Goal: Task Accomplishment & Management: Complete application form

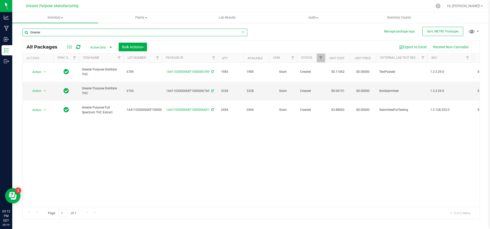
click at [84, 33] on input "Greater" at bounding box center [134, 33] width 225 height 8
type input "G"
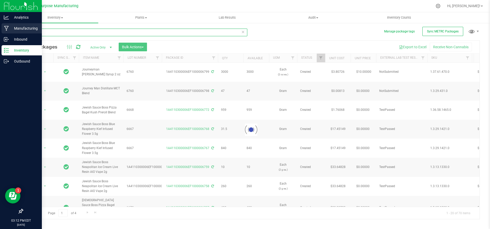
type input "J"
click at [17, 28] on p "Manufacturing" at bounding box center [24, 28] width 31 height 6
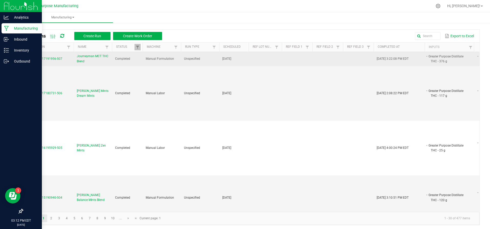
click at [82, 55] on span "Journeyman MCT THC Blend" at bounding box center [93, 59] width 32 height 10
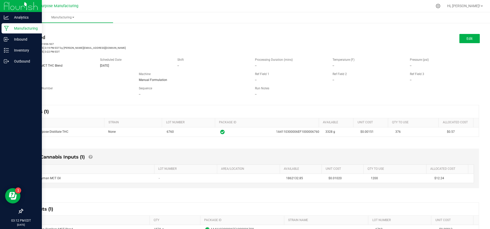
scroll to position [52, 0]
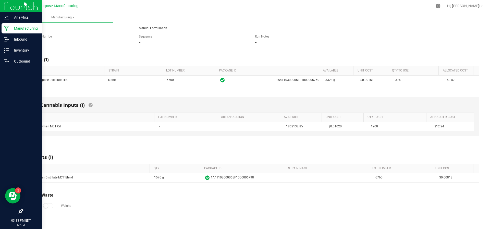
click at [8, 29] on icon at bounding box center [6, 28] width 5 height 5
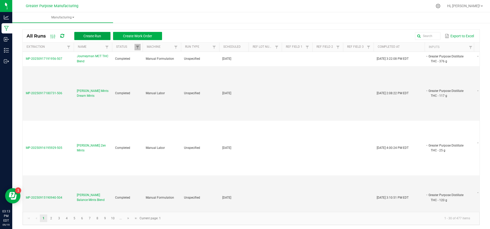
click at [89, 33] on button "Create Run" at bounding box center [92, 36] width 36 height 8
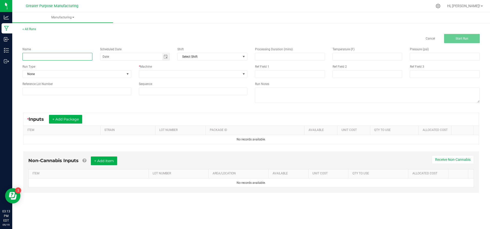
click at [70, 58] on input at bounding box center [57, 57] width 70 height 8
click at [165, 56] on span "Toggle calendar" at bounding box center [165, 57] width 4 height 4
type input "Journey Man Tropical Lemonade 2oz"
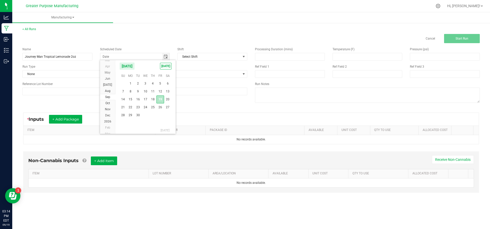
click at [160, 101] on span "19" at bounding box center [159, 99] width 7 height 8
type input "[DATE]"
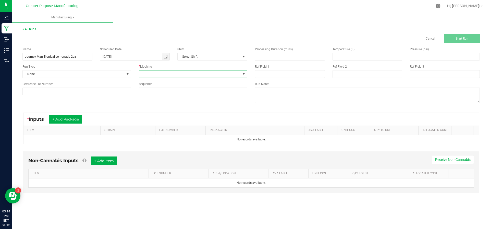
click at [163, 75] on span at bounding box center [190, 73] width 102 height 7
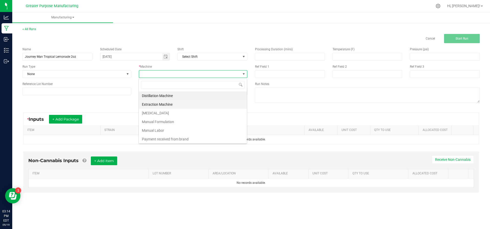
scroll to position [34, 0]
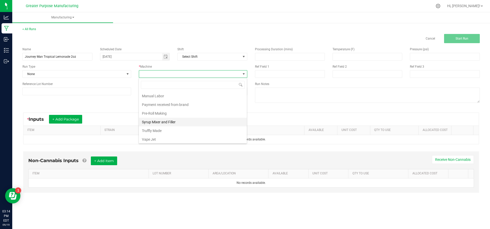
click at [160, 118] on li "Syrup Mixer and Filler" at bounding box center [193, 122] width 108 height 9
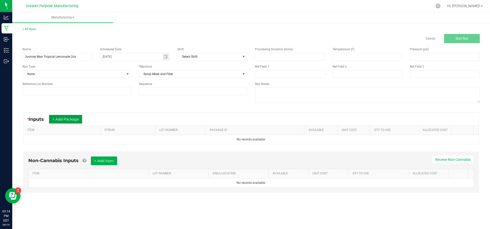
click at [57, 117] on button "+ Add Package" at bounding box center [65, 119] width 33 height 9
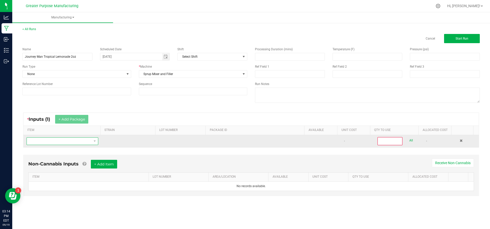
click at [56, 142] on span "NO DATA FOUND" at bounding box center [59, 140] width 65 height 7
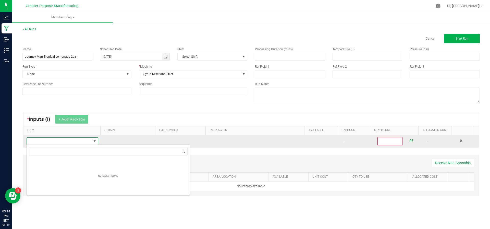
scroll to position [8, 70]
type input "6"
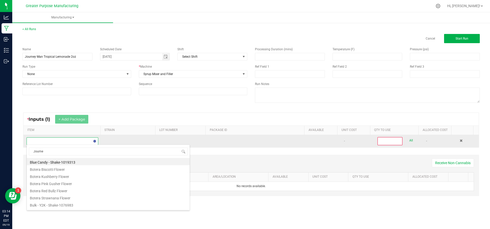
type input "Journey"
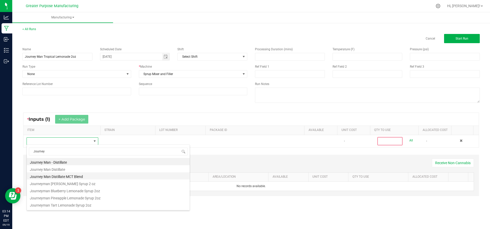
click at [49, 175] on li "Journey Man Distillate MCT Blend" at bounding box center [108, 175] width 163 height 7
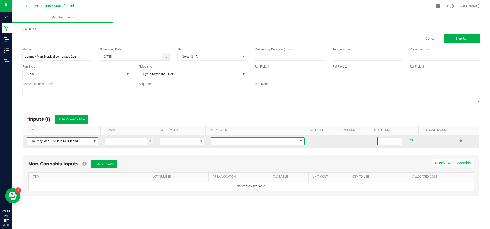
click at [230, 142] on span at bounding box center [254, 140] width 87 height 7
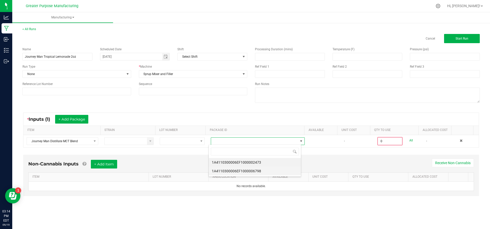
click at [231, 171] on li "1A4110300006EF1000006798" at bounding box center [255, 171] width 92 height 9
type input "0.0000 g"
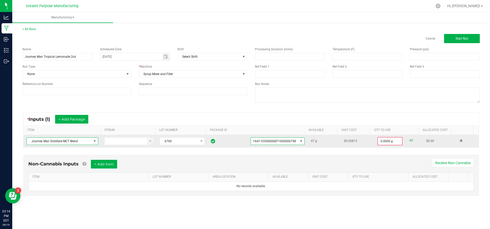
click at [93, 139] on span at bounding box center [95, 141] width 4 height 4
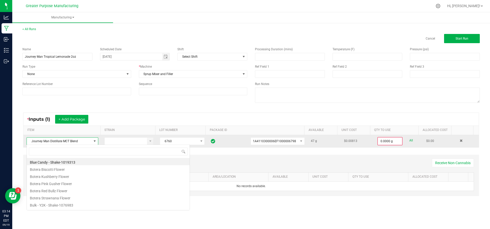
scroll to position [8, 70]
click at [93, 139] on span at bounding box center [95, 141] width 4 height 4
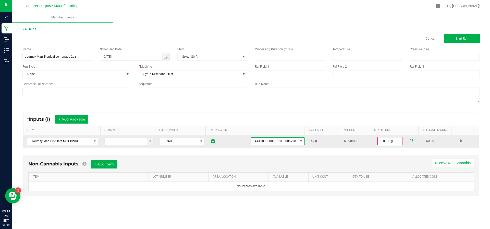
click at [284, 137] on span "1A4110300006EF1000006798" at bounding box center [274, 140] width 47 height 7
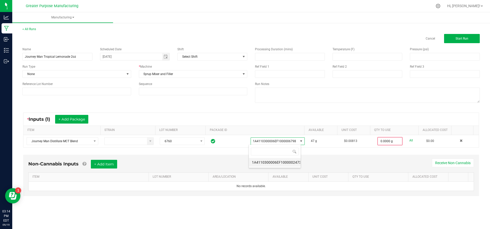
click at [276, 162] on li "1A4110300006EF1000002473" at bounding box center [275, 162] width 52 height 9
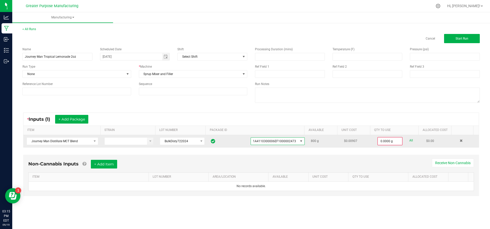
click at [299, 142] on span "NO DATA FOUND" at bounding box center [301, 141] width 4 height 4
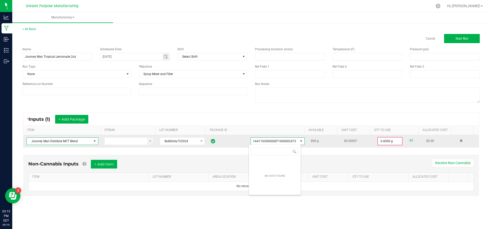
click at [94, 140] on span at bounding box center [95, 141] width 4 height 4
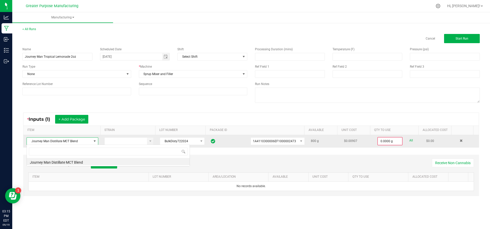
scroll to position [8, 70]
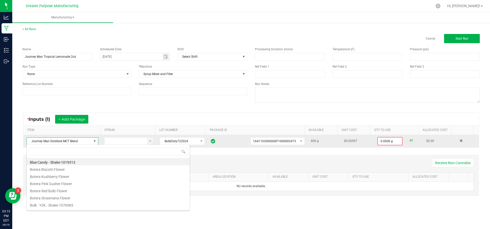
click at [93, 141] on span at bounding box center [95, 141] width 4 height 4
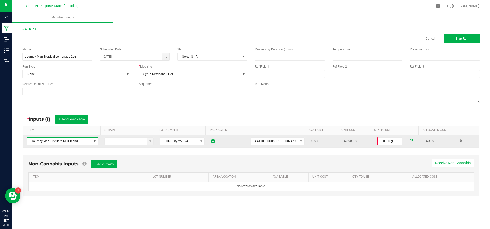
click at [93, 140] on span at bounding box center [95, 141] width 4 height 4
click at [459, 140] on span at bounding box center [460, 140] width 3 height 3
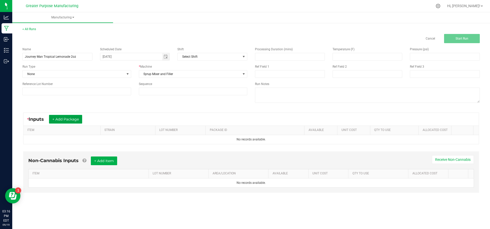
click at [62, 122] on button "+ Add Package" at bounding box center [65, 119] width 33 height 9
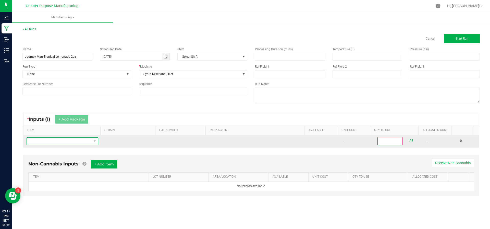
click at [57, 138] on span "NO DATA FOUND" at bounding box center [59, 140] width 65 height 7
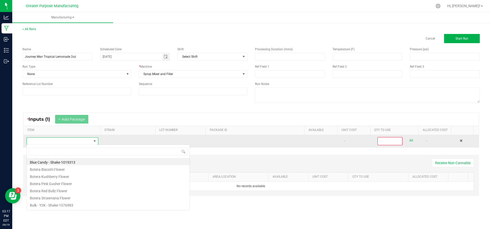
scroll to position [8, 70]
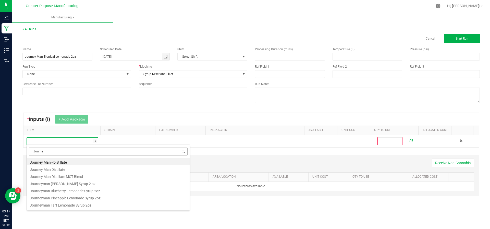
type input "Journey"
click at [54, 178] on li "Journey Man Distillate MCT Blend" at bounding box center [108, 175] width 163 height 7
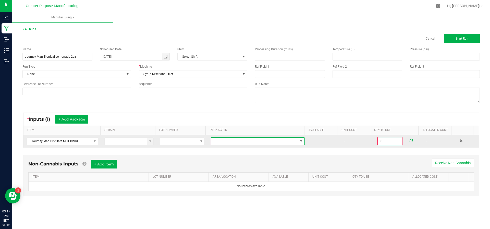
click at [242, 137] on span at bounding box center [254, 140] width 87 height 7
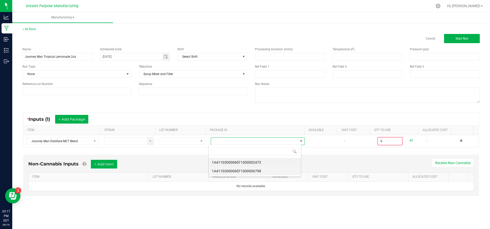
click at [244, 170] on li "1A4110300006EF1000006798" at bounding box center [255, 171] width 92 height 9
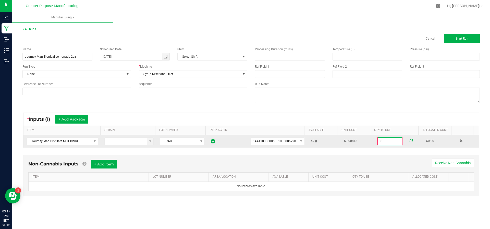
click at [382, 141] on input "0" at bounding box center [390, 140] width 24 height 7
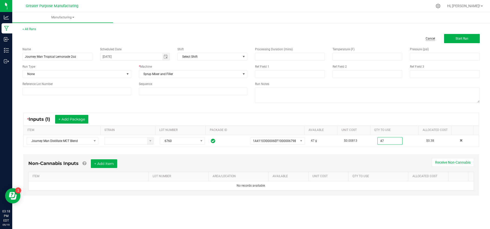
type input "47.0000 g"
click at [426, 38] on link "Cancel" at bounding box center [429, 38] width 9 height 4
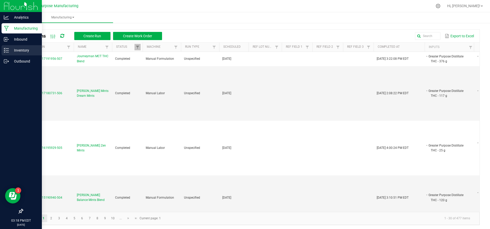
click at [13, 55] on link "Inventory" at bounding box center [21, 50] width 42 height 11
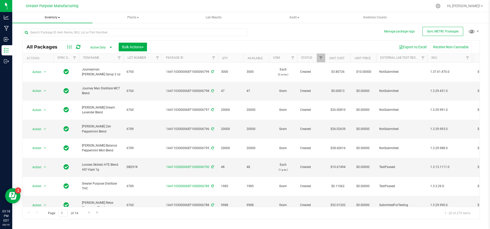
click at [60, 17] on span "Inventory" at bounding box center [52, 17] width 80 height 11
click at [51, 61] on span "From bill of materials" at bounding box center [42, 61] width 46 height 4
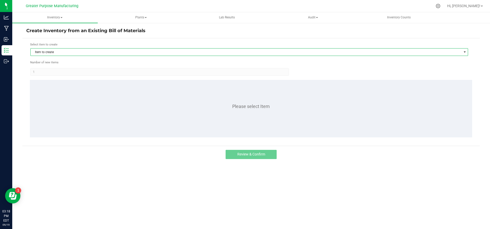
click at [73, 50] on span "Item to create" at bounding box center [246, 51] width 431 height 7
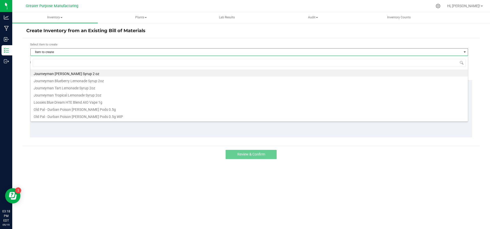
scroll to position [8, 437]
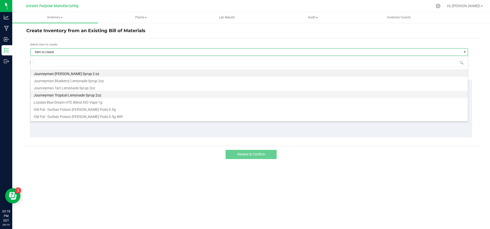
click at [69, 93] on li "Journeyman Tropical Lemonade Syrup 2oz" at bounding box center [249, 94] width 437 height 7
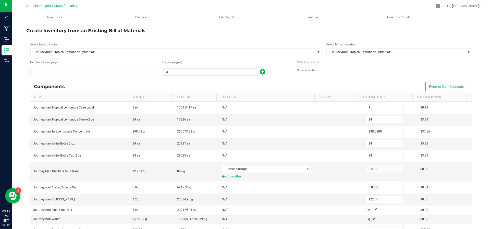
click at [174, 70] on input "24" at bounding box center [209, 71] width 95 height 7
type input "3"
type input "0"
type input "3"
type input "37.2600"
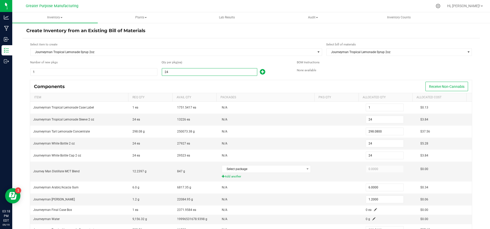
type input "3"
type input "0.7500"
type input "0.1500"
type input "37.3200"
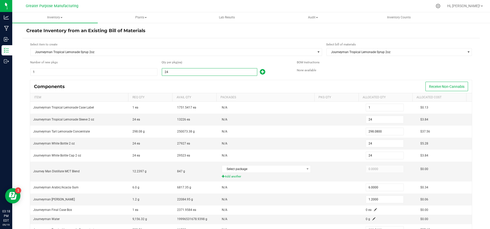
type input "0.3150"
type input "0.0150"
type input "30"
type input "1"
type input "30"
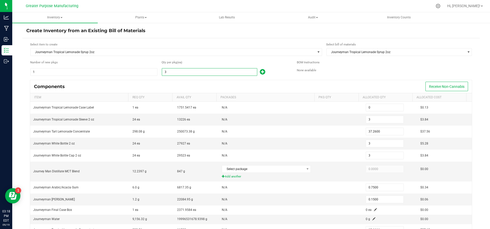
type input "372.6000"
type input "30"
type input "7.5000"
type input "1.5000"
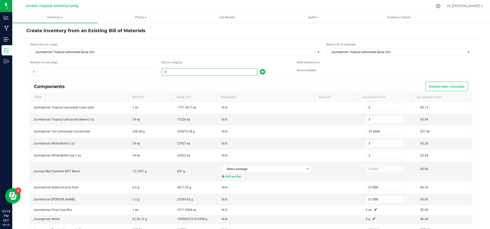
type input "373.2000"
type input "3.1500"
type input "0.1500"
type input "300"
type input "13"
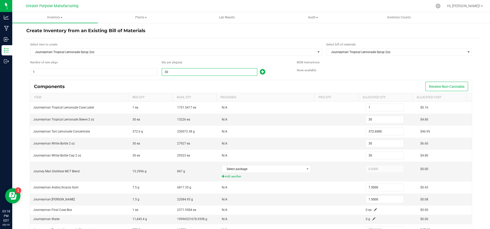
type input "300"
type input "3,726.0000"
type input "300"
type input "75.0000"
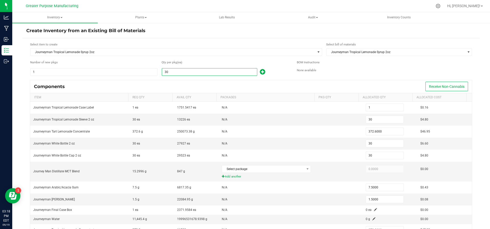
type input "15.0000"
type input "3,732.0000"
type input "31.5000"
type input "1.5000"
type input "3000"
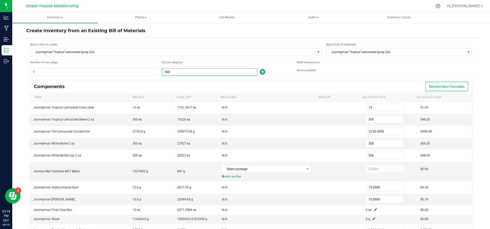
type input "125"
type input "3,000"
type input "37,260.0000"
type input "3,000"
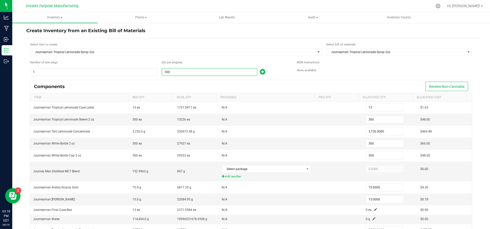
type input "750.0000"
type input "150.0000"
type input "37,320.0000"
type input "315.0000"
type input "15.0000"
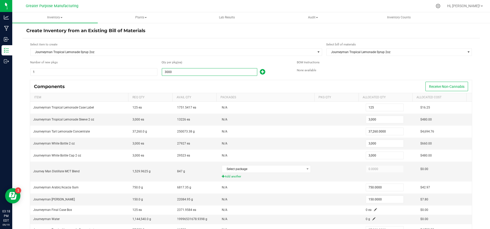
type input "30000"
type input "1,250"
type input "30,000"
type input "372,600.0000"
type input "30,000"
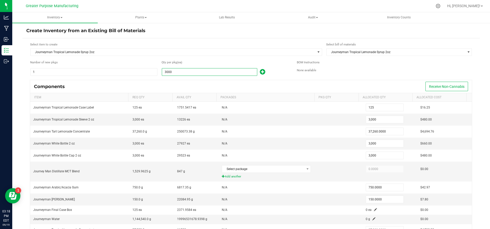
type input "30,000"
type input "7,500.0000"
type input "1,500.0000"
type input "373,200.0000"
type input "3,150.0000"
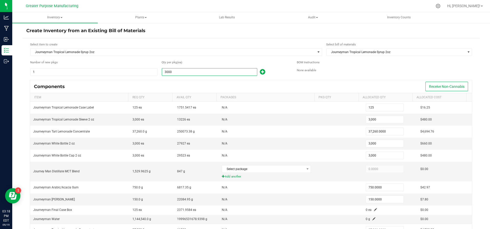
type input "150.0000"
type input "3000"
type input "125"
type input "3,000"
type input "37,260.0000"
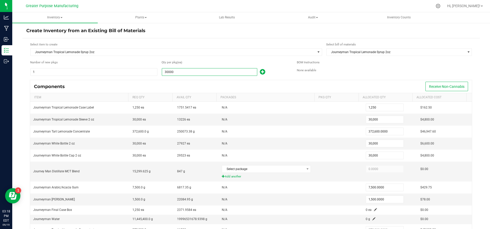
type input "3,000"
type input "750.0000"
type input "150.0000"
type input "37,320.0000"
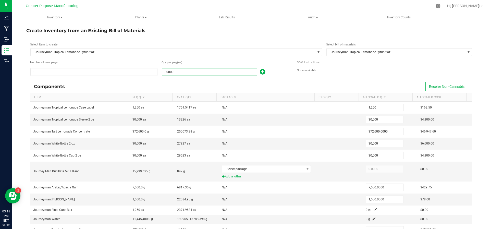
type input "315.0000"
type input "15.0000"
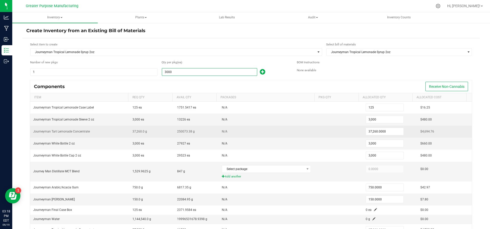
type input "3,000"
click at [229, 134] on td "N/A" at bounding box center [268, 131] width 99 height 12
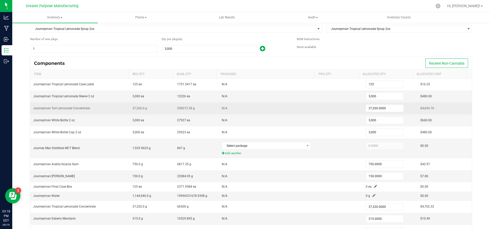
scroll to position [24, 0]
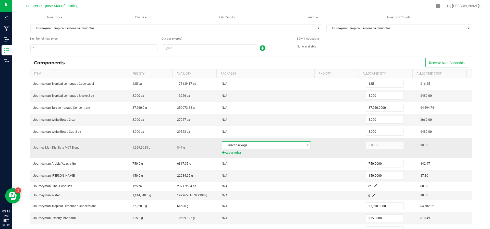
click at [238, 142] on span "Select package" at bounding box center [263, 145] width 82 height 7
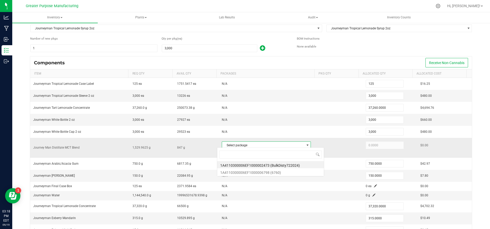
scroll to position [8, 86]
click at [240, 172] on li "1A4110300006EF1000006798 (6760)" at bounding box center [270, 171] width 107 height 7
type input "47.0000"
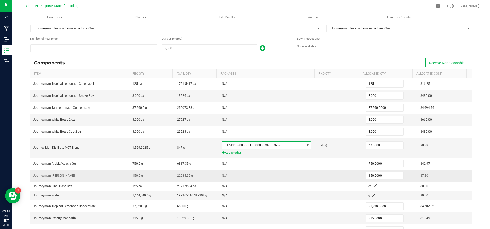
click at [240, 173] on td "N/A" at bounding box center [268, 176] width 99 height 12
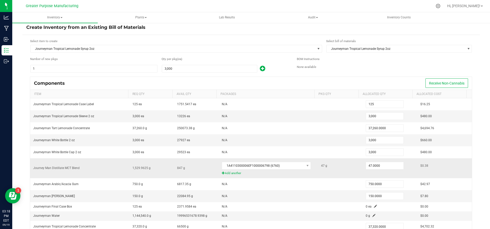
scroll to position [0, 0]
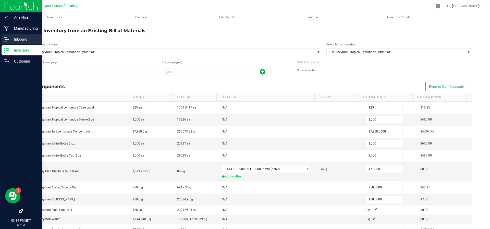
click at [10, 44] on link "Inbound" at bounding box center [21, 39] width 42 height 11
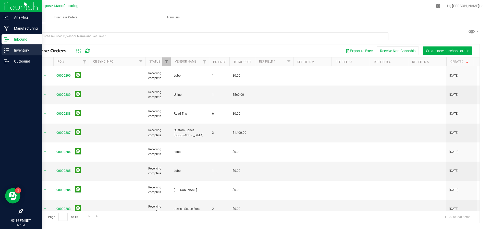
click at [9, 48] on p "Inventory" at bounding box center [24, 50] width 31 height 6
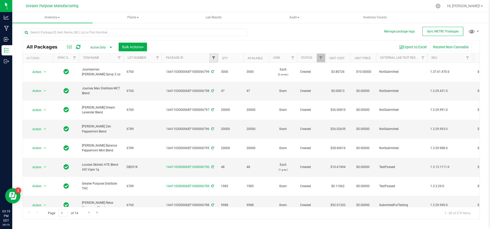
click at [213, 57] on span "Filter" at bounding box center [213, 58] width 4 height 4
type input "^"
type input "6798"
click at [212, 77] on button "Filter" at bounding box center [224, 82] width 24 height 11
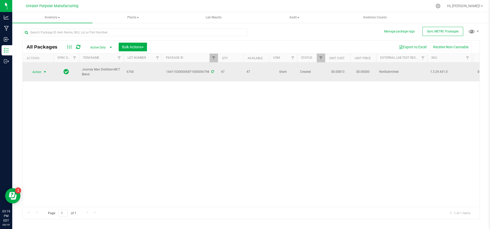
click at [44, 71] on span "select" at bounding box center [45, 72] width 4 height 4
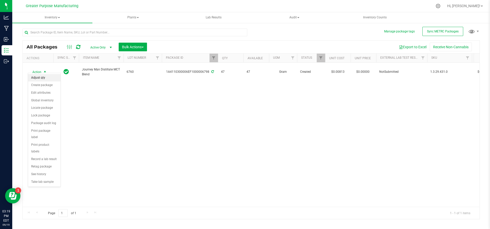
click at [44, 77] on li "Adjust qty" at bounding box center [44, 78] width 32 height 8
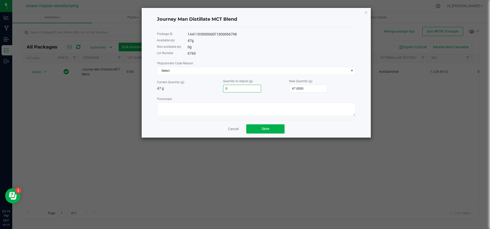
click at [247, 89] on input "0" at bounding box center [241, 88] width 37 height 7
type input "8"
type input "55.0000"
type input "87"
type input "134.0000"
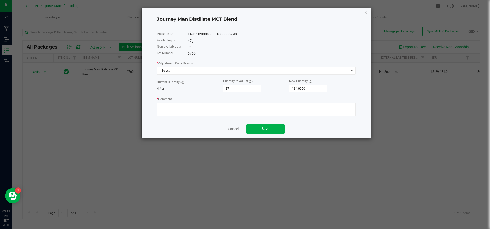
type input "875"
type input "922.0000"
type input "875.0000"
click at [242, 109] on textarea "* Comment" at bounding box center [256, 109] width 198 height 13
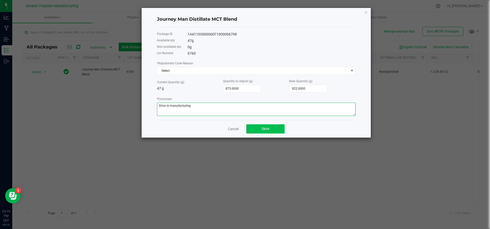
type textarea "Error in manufacturing"
click at [263, 130] on span "Save" at bounding box center [265, 129] width 8 height 4
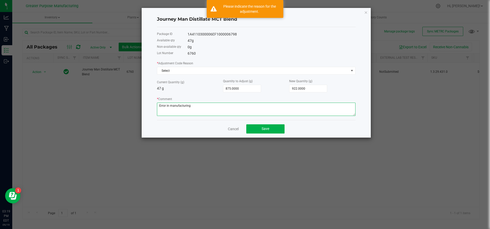
click at [216, 107] on textarea "* Comment" at bounding box center [256, 109] width 198 height 13
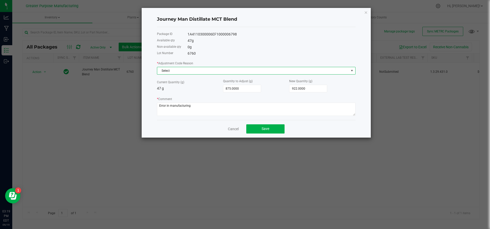
click at [196, 70] on span "Select" at bounding box center [253, 70] width 192 height 7
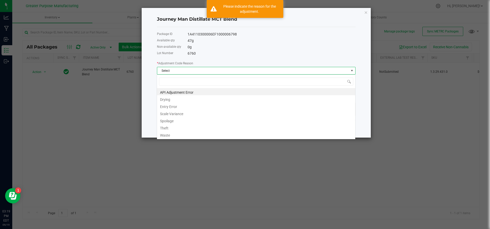
scroll to position [8, 198]
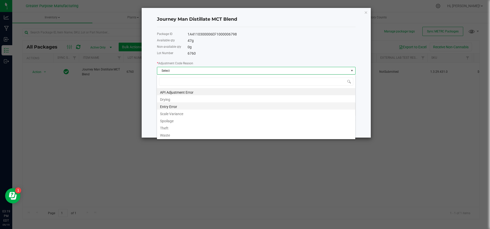
click at [184, 103] on li "Entry Error" at bounding box center [256, 105] width 198 height 7
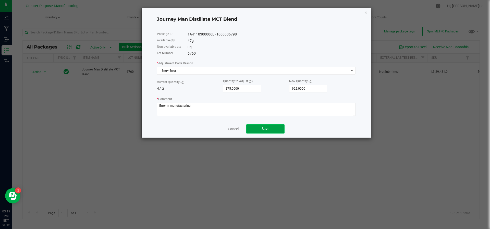
click at [272, 128] on button "Save" at bounding box center [265, 128] width 38 height 9
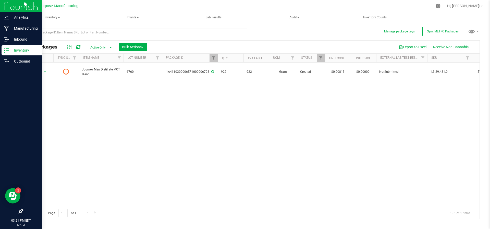
click at [8, 50] on line at bounding box center [7, 50] width 3 height 0
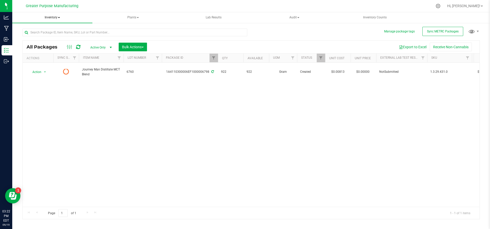
click at [63, 17] on span "Inventory" at bounding box center [52, 17] width 80 height 11
click at [47, 58] on li "From bill of materials" at bounding box center [52, 61] width 66 height 6
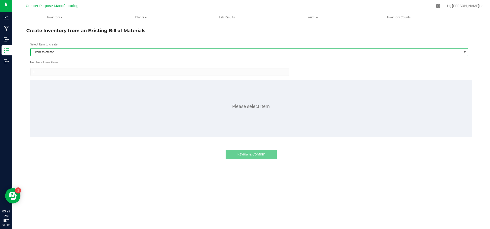
click at [68, 52] on span "Item to create" at bounding box center [246, 51] width 431 height 7
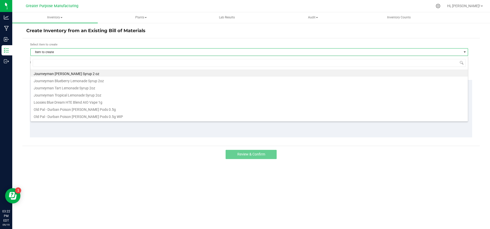
scroll to position [8, 437]
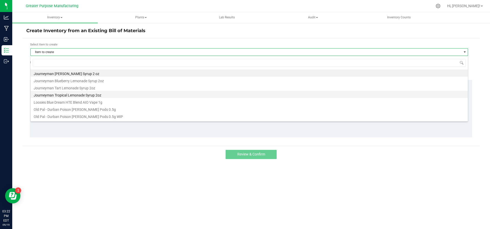
click at [64, 91] on li "Journeyman Tropical Lemonade Syrup 2oz" at bounding box center [249, 94] width 437 height 7
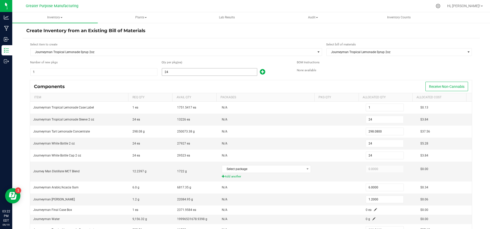
click at [171, 75] on input "24" at bounding box center [209, 71] width 95 height 7
type input "3"
type input "0"
type input "3"
type input "37.2600"
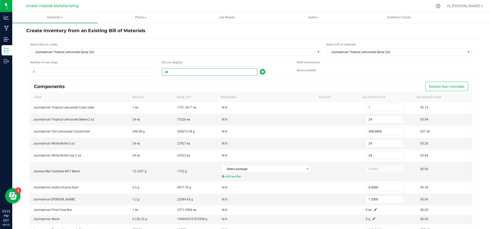
type input "3"
type input "0.7500"
type input "0.1500"
type input "37.3200"
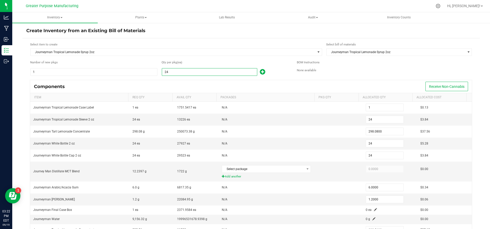
type input "0.3150"
type input "0.0150"
type input "30"
type input "1"
type input "30"
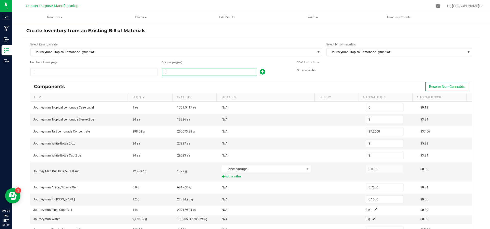
type input "372.6000"
type input "30"
type input "7.5000"
type input "1.5000"
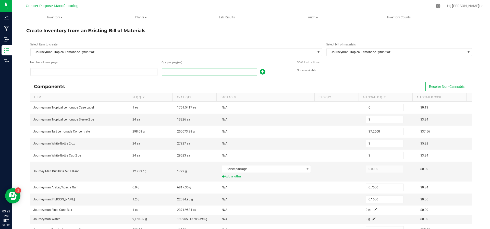
type input "373.2000"
type input "3.1500"
type input "0.1500"
type input "300"
type input "13"
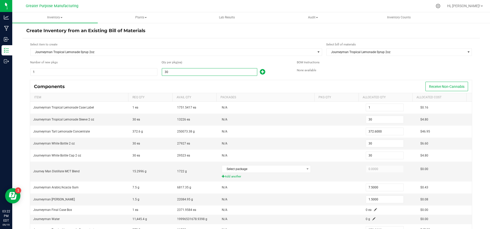
type input "300"
type input "3,726.0000"
type input "300"
type input "75.0000"
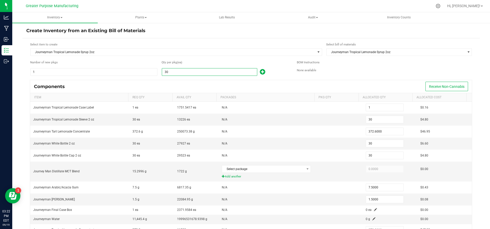
type input "15.0000"
type input "3,732.0000"
type input "31.5000"
type input "1.5000"
type input "3000"
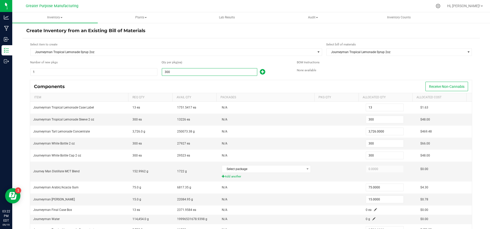
type input "125"
type input "3,000"
type input "37,260.0000"
type input "3,000"
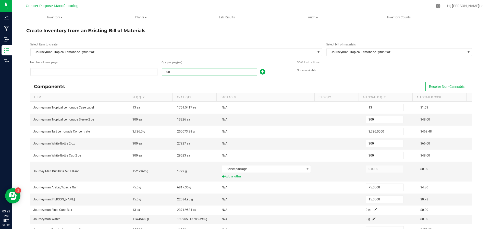
type input "750.0000"
type input "150.0000"
type input "37,320.0000"
type input "315.0000"
type input "15.0000"
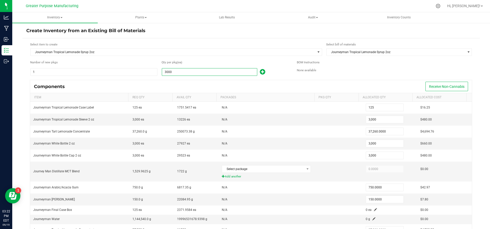
type input "3,000"
click at [174, 81] on div "Components Receive Non-Cannabis" at bounding box center [250, 86] width 441 height 13
click at [185, 100] on th "Avail Qty" at bounding box center [194, 97] width 44 height 9
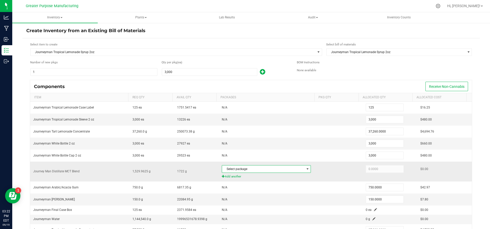
click at [304, 166] on span at bounding box center [307, 168] width 6 height 7
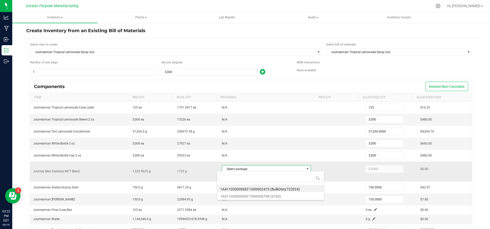
scroll to position [8, 86]
click at [283, 196] on li "1A4110300006EF1000006798 (6760)" at bounding box center [270, 195] width 107 height 7
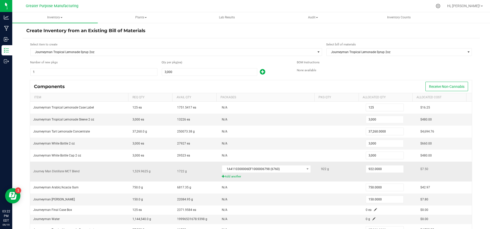
click at [129, 170] on td "1,529.9625 g" at bounding box center [151, 171] width 45 height 20
click at [389, 168] on input "922" at bounding box center [384, 168] width 37 height 7
type input "1,722.0000"
click at [340, 194] on td at bounding box center [340, 199] width 45 height 12
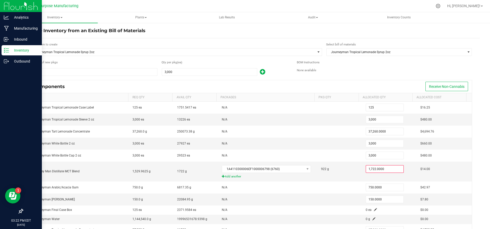
click at [21, 47] on p "Inventory" at bounding box center [24, 50] width 31 height 6
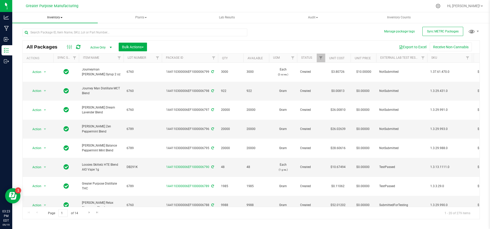
click at [62, 15] on span "Inventory" at bounding box center [54, 17] width 85 height 11
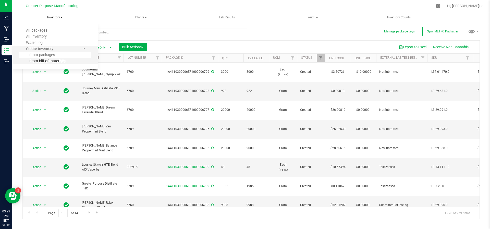
click at [45, 61] on span "From bill of materials" at bounding box center [42, 61] width 46 height 4
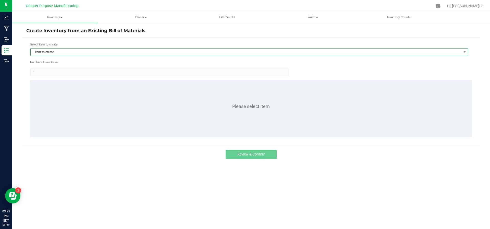
click at [50, 54] on span "Item to create" at bounding box center [246, 51] width 431 height 7
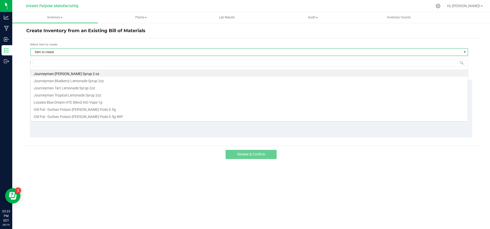
scroll to position [8, 437]
click at [55, 86] on li "Journeyman Tart Lemonade Syrup 2oz" at bounding box center [249, 87] width 437 height 7
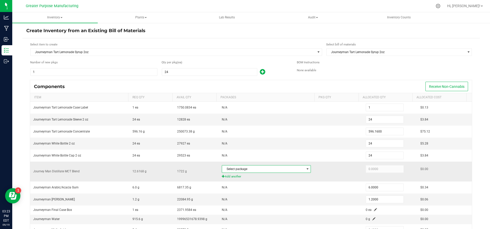
click at [260, 168] on span "Select package" at bounding box center [263, 168] width 82 height 7
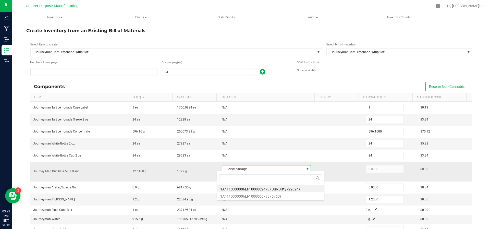
scroll to position [8, 86]
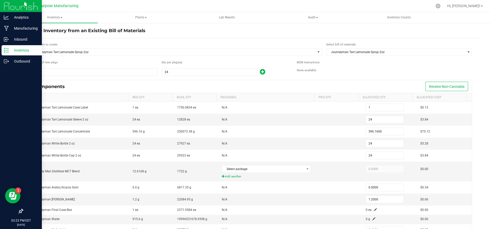
click at [25, 56] on link "Inventory" at bounding box center [21, 50] width 42 height 11
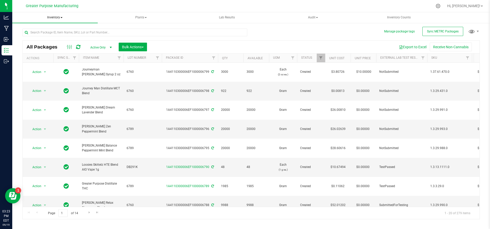
click at [61, 19] on span "Inventory" at bounding box center [54, 17] width 85 height 11
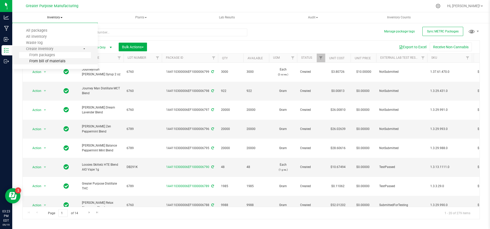
click at [55, 62] on span "From bill of materials" at bounding box center [42, 61] width 46 height 4
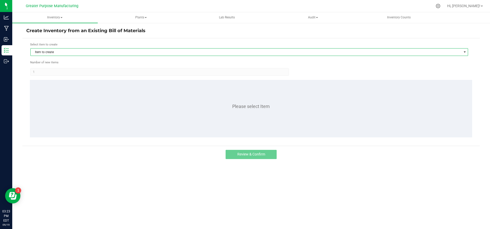
click at [62, 50] on span "Item to create" at bounding box center [246, 51] width 431 height 7
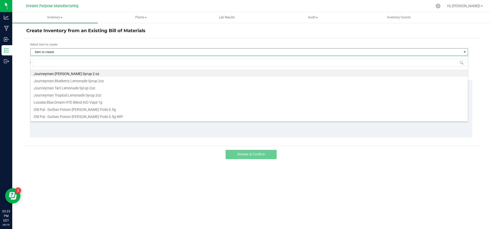
scroll to position [8, 437]
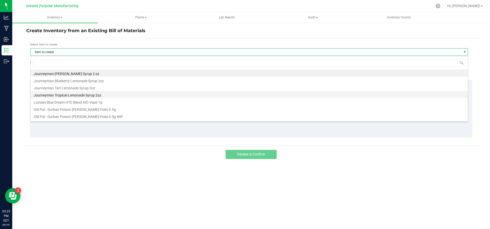
click at [64, 94] on li "Journeyman Tropical Lemonade Syrup 2oz" at bounding box center [249, 94] width 437 height 7
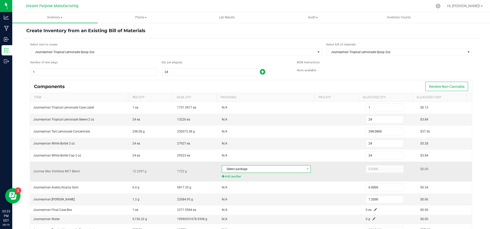
click at [244, 166] on span "Select package" at bounding box center [263, 168] width 82 height 7
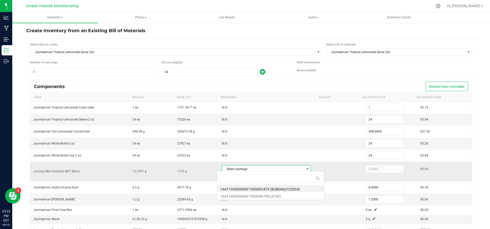
scroll to position [8, 86]
click at [243, 192] on li "1A4110300006EF1000006798 (6760)" at bounding box center [270, 195] width 107 height 7
type input "12.2397"
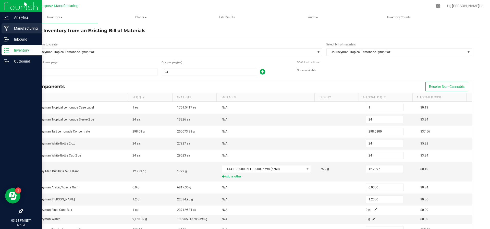
click at [15, 31] on p "Manufacturing" at bounding box center [24, 28] width 31 height 6
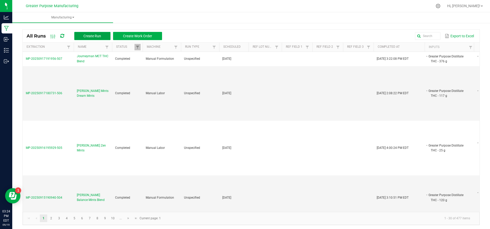
click at [99, 35] on span "Create Run" at bounding box center [92, 36] width 18 height 4
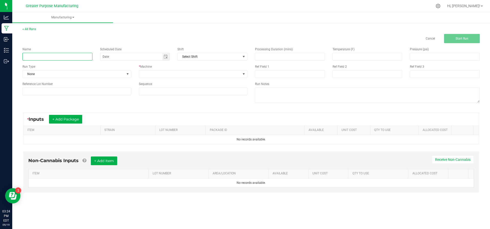
click at [56, 59] on input at bounding box center [57, 57] width 70 height 8
type input "Journeyman Tropical Lemonade 2oz"
click at [57, 117] on button "+ Add Package" at bounding box center [65, 119] width 33 height 9
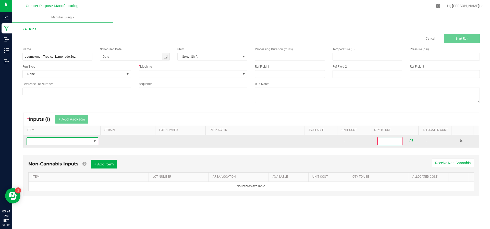
click at [57, 142] on span "NO DATA FOUND" at bounding box center [59, 140] width 65 height 7
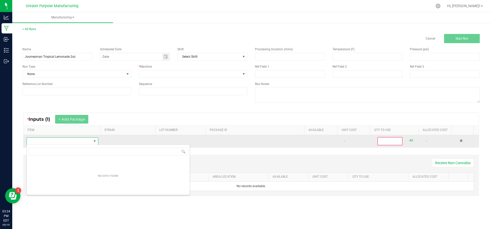
scroll to position [8, 70]
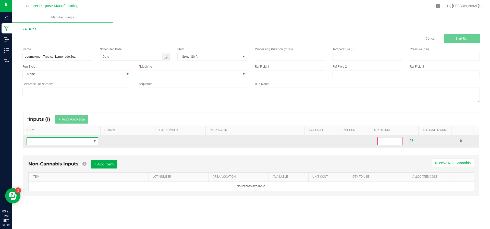
click at [93, 142] on span "NO DATA FOUND" at bounding box center [95, 141] width 4 height 4
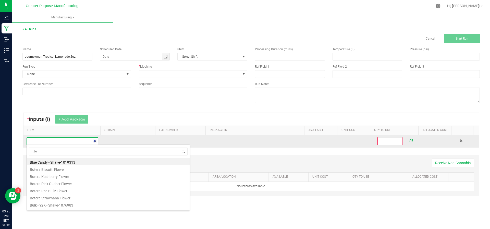
type input "Jou"
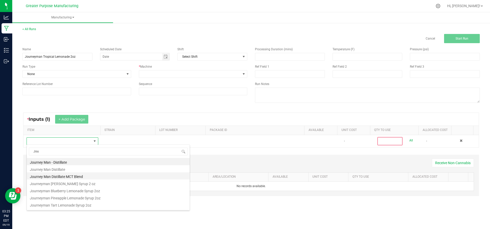
click at [81, 174] on li "Journey Man Distillate MCT Blend" at bounding box center [108, 175] width 163 height 7
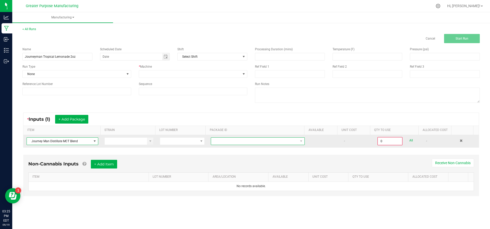
click at [221, 140] on span at bounding box center [254, 140] width 87 height 7
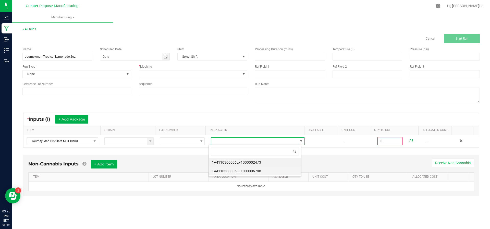
click at [226, 167] on li "1A4110300006EF1000006798" at bounding box center [255, 171] width 92 height 9
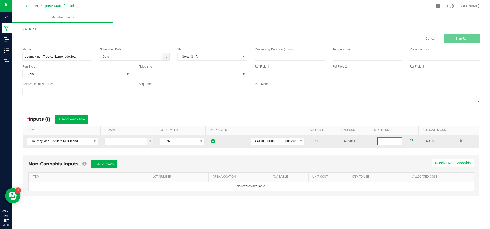
click at [385, 142] on input "0" at bounding box center [390, 140] width 24 height 7
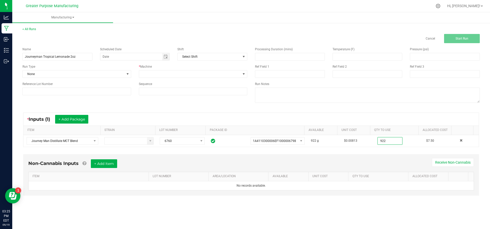
type input "922.0000 g"
click at [290, 157] on div "Non-Cannabis Inputs + Add Item Receive Non-Cannabis ITEM LOT NUMBER AREA/LOCATI…" at bounding box center [251, 174] width 456 height 41
click at [102, 165] on button "+ Add Item" at bounding box center [104, 163] width 26 height 9
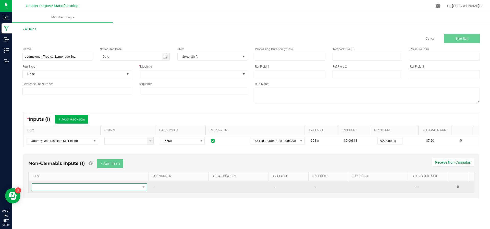
click at [103, 187] on span "NO DATA FOUND" at bounding box center [86, 186] width 108 height 7
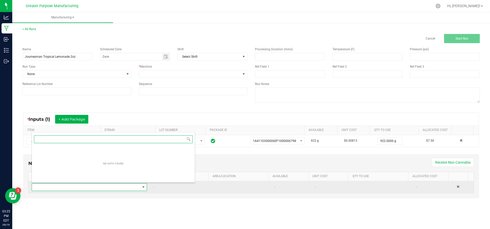
scroll to position [0, 0]
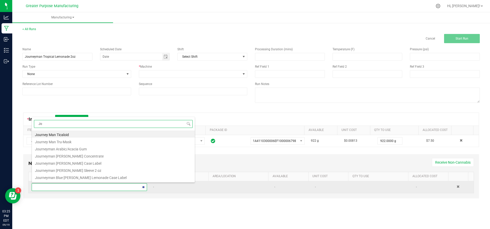
type input "J"
type input "white"
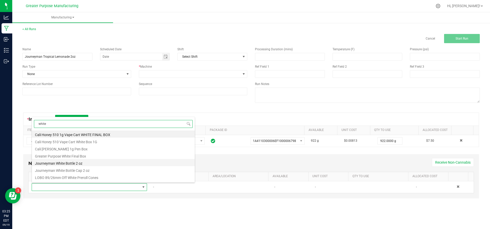
click at [92, 158] on li "Greater Purpose White Final Box" at bounding box center [113, 155] width 163 height 7
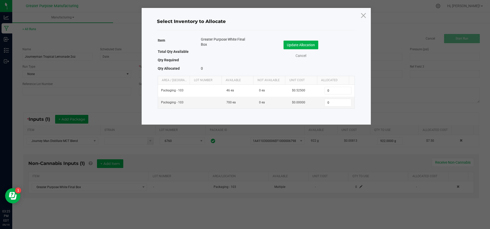
click at [92, 158] on ngb-modal-window "Select Inventory to Allocate Item Greater Purpose White Final Box Total Qty Ava…" at bounding box center [247, 114] width 494 height 229
click at [366, 15] on icon at bounding box center [363, 15] width 7 height 12
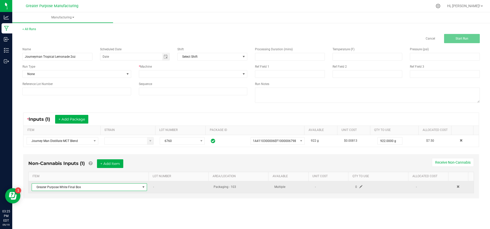
click at [132, 187] on span "Greater Purpose White Final Box" at bounding box center [86, 186] width 108 height 7
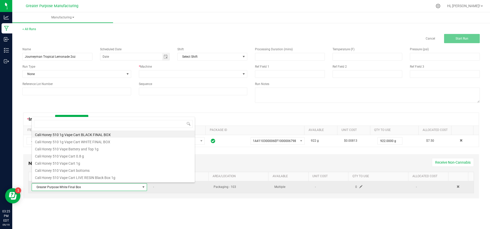
scroll to position [8, 112]
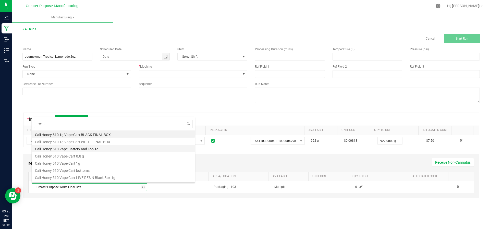
type input "white"
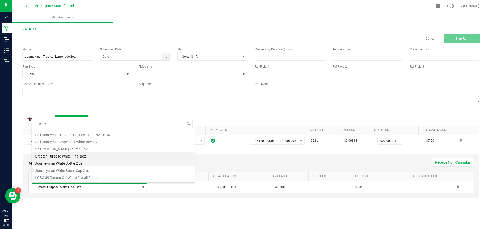
click at [101, 165] on li "Journeyman White Bottle 2 oz" at bounding box center [113, 162] width 163 height 7
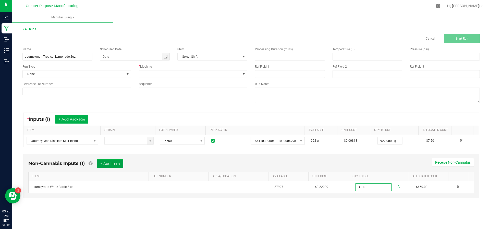
type input "3000 ea"
click at [117, 165] on button "+ Add Item" at bounding box center [110, 163] width 26 height 9
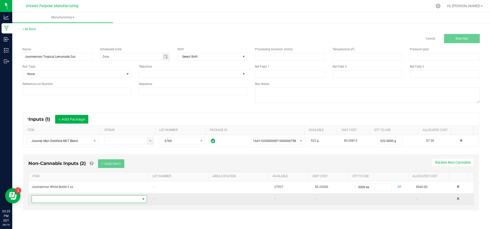
click at [91, 195] on span "NO DATA FOUND" at bounding box center [86, 198] width 108 height 7
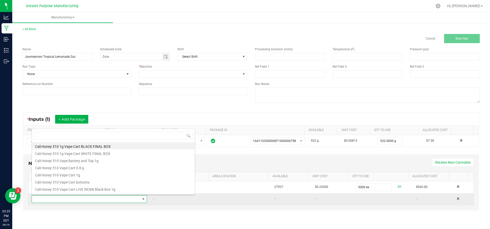
click at [91, 195] on span at bounding box center [86, 198] width 108 height 7
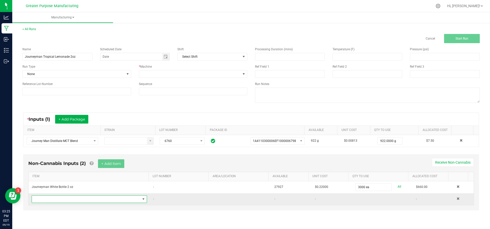
click at [91, 195] on span "NO DATA FOUND" at bounding box center [86, 198] width 108 height 7
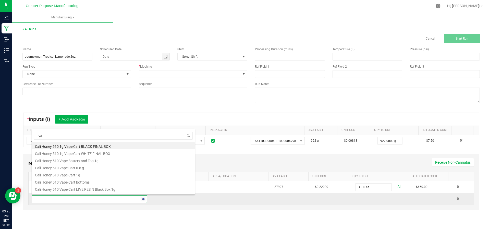
type input "cap"
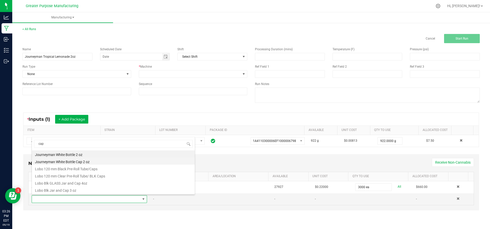
click at [89, 162] on li "Journeyman White Bottle Cap 2 oz" at bounding box center [113, 160] width 163 height 7
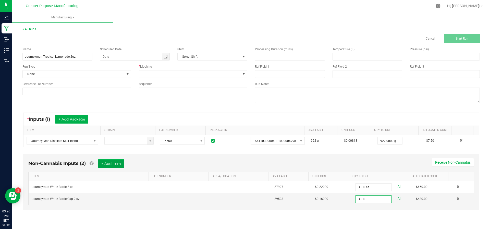
type input "3000 ea"
click at [112, 165] on button "+ Add Item" at bounding box center [111, 163] width 26 height 9
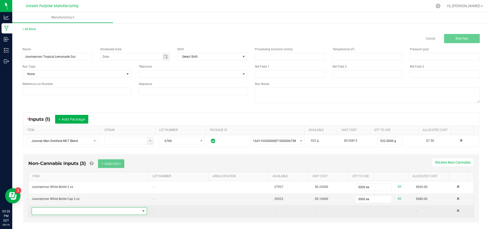
click at [89, 209] on span "NO DATA FOUND" at bounding box center [86, 210] width 108 height 7
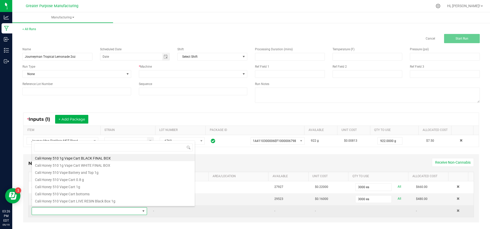
scroll to position [8, 110]
click at [89, 209] on span at bounding box center [86, 210] width 108 height 7
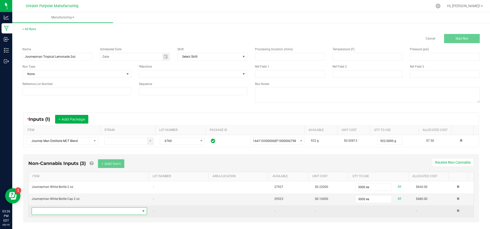
click at [89, 209] on span "NO DATA FOUND" at bounding box center [86, 210] width 108 height 7
type input "S"
type input "C"
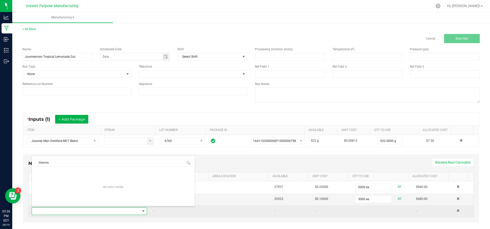
type input "Sleeve"
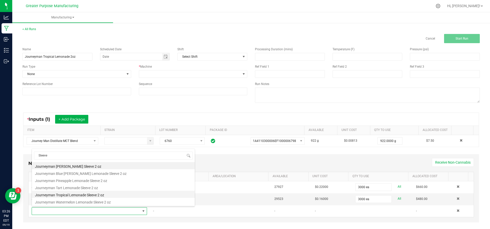
click at [85, 192] on li "Journeyman Tropical Lemonade Sleeve 2 oz" at bounding box center [113, 194] width 163 height 7
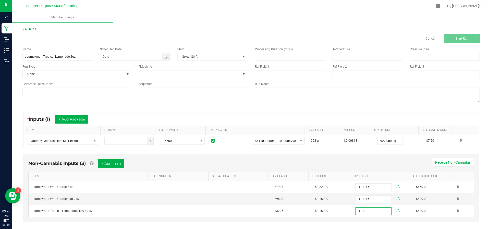
scroll to position [7, 0]
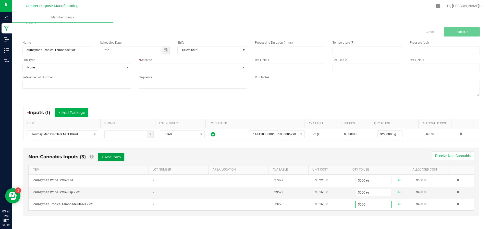
type input "3000 ea"
click at [112, 155] on button "+ Add Item" at bounding box center [111, 157] width 26 height 9
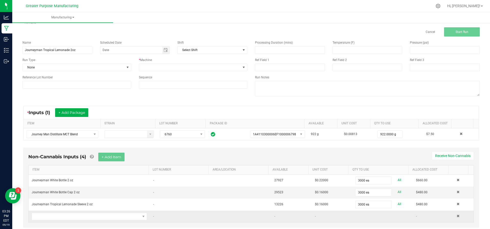
click at [91, 210] on td at bounding box center [89, 216] width 121 height 12
click at [89, 216] on span "NO DATA FOUND" at bounding box center [86, 216] width 108 height 7
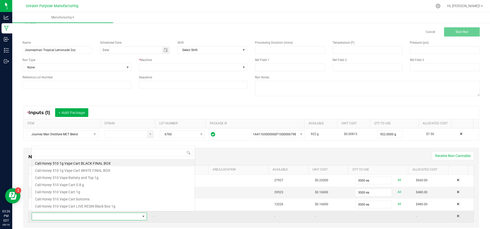
scroll to position [8, 110]
type input "Final"
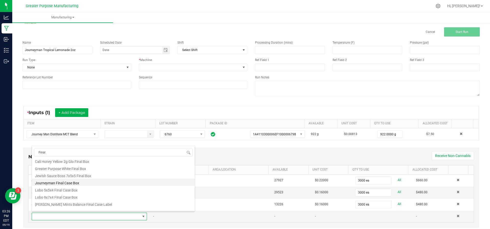
click at [89, 182] on li "Journeyman Final Case Box" at bounding box center [113, 182] width 163 height 7
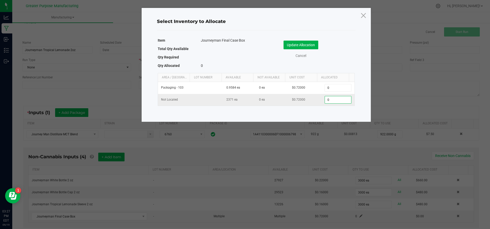
click at [339, 99] on input "0" at bounding box center [338, 99] width 26 height 7
type input "125"
click at [305, 41] on button "Update Allocation" at bounding box center [300, 45] width 35 height 9
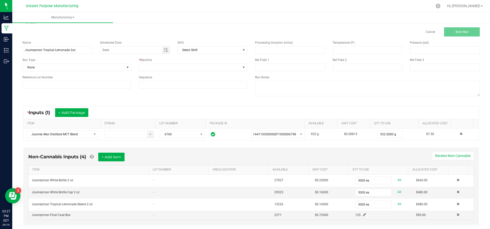
scroll to position [16, 0]
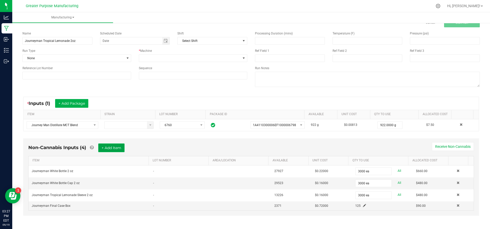
click at [110, 147] on button "+ Add Item" at bounding box center [111, 147] width 26 height 9
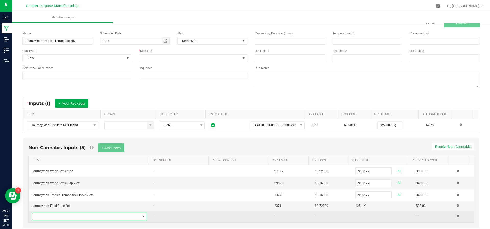
click at [80, 213] on span "NO DATA FOUND" at bounding box center [86, 216] width 108 height 7
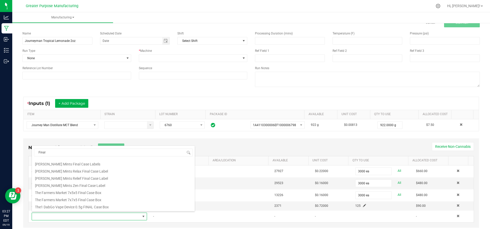
scroll to position [120, 0]
drag, startPoint x: 52, startPoint y: 152, endPoint x: 15, endPoint y: 148, distance: 36.6
click at [15, 148] on body "Analytics Manufacturing Inbound Inventory Outbound 03:27 PM EDT [DATE] 09/19 Gr…" at bounding box center [245, 114] width 490 height 229
type input "Journeyman"
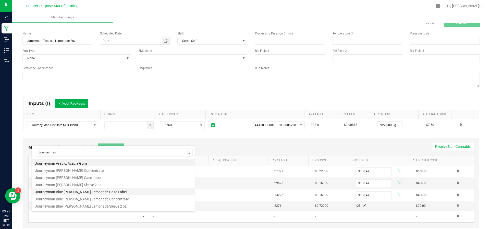
click at [103, 193] on li "Journeyman Blue [PERSON_NAME] Lemonade Case Label" at bounding box center [113, 190] width 163 height 7
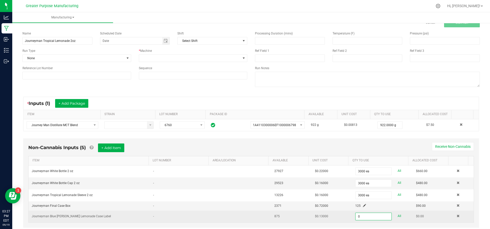
type input "0 ea"
click at [96, 215] on td "Journeyman Blue [PERSON_NAME] Lemonade Case Label" at bounding box center [89, 216] width 121 height 12
click at [456, 216] on span at bounding box center [457, 215] width 3 height 3
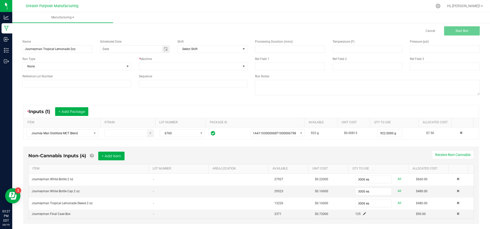
scroll to position [16, 0]
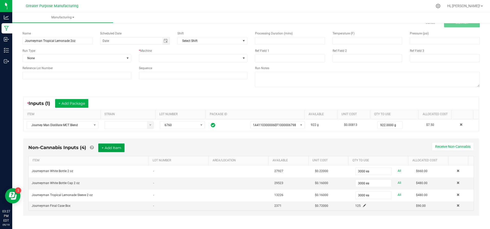
click at [102, 143] on button "+ Add Item" at bounding box center [111, 147] width 26 height 9
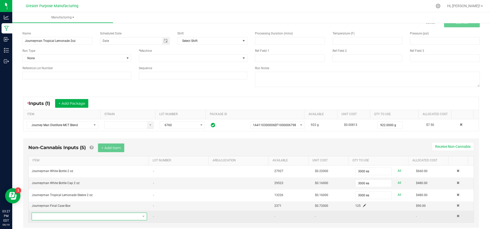
click at [74, 215] on span "NO DATA FOUND" at bounding box center [86, 216] width 108 height 7
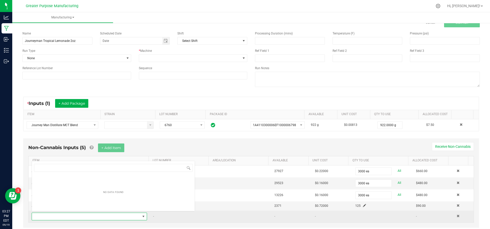
scroll to position [8, 110]
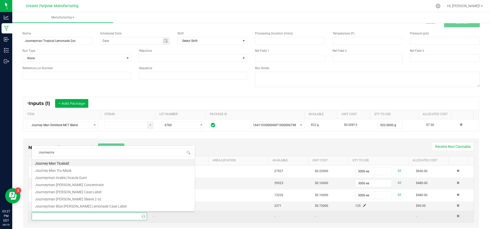
type input "Journeyman"
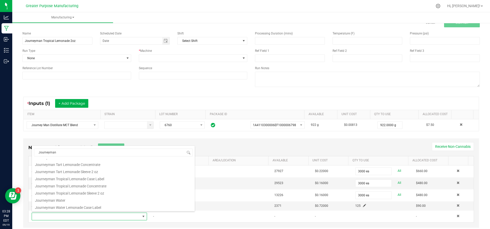
scroll to position [171, 0]
click at [114, 178] on li "Journeyman Tropical Lemonade Case Label" at bounding box center [113, 177] width 163 height 7
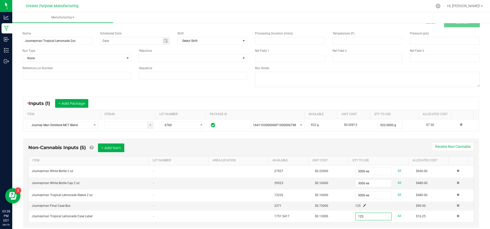
type input "125 ea"
click at [245, 227] on div "Non-Cannabis Inputs (5) + Add Item Receive Non-Cannabis ITEM LOT NUMBER AREA/LO…" at bounding box center [251, 187] width 465 height 102
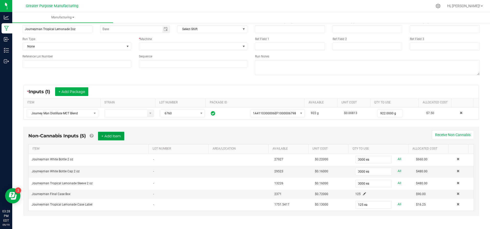
click at [111, 136] on button "+ Add Item" at bounding box center [111, 136] width 26 height 9
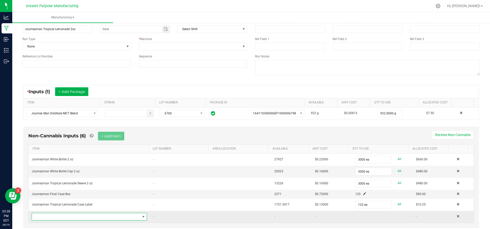
click at [83, 214] on span "NO DATA FOUND" at bounding box center [86, 216] width 108 height 7
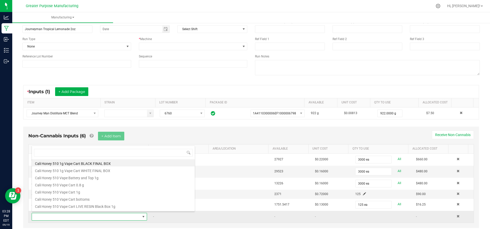
scroll to position [8, 110]
type input "Tart"
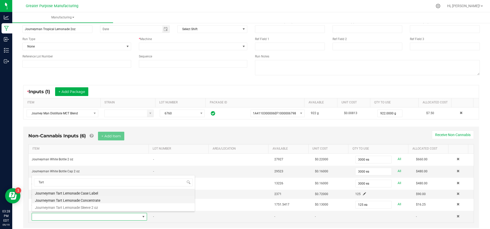
click at [82, 199] on li "Journeyman Tart Lemonade Concentrate" at bounding box center [113, 199] width 163 height 7
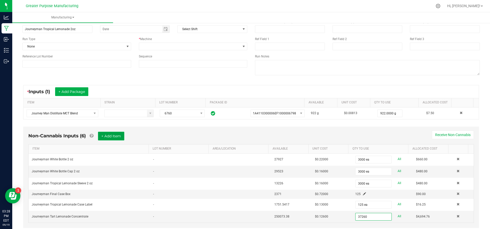
type input "37260.0000 g"
click at [113, 139] on button "+ Add Item" at bounding box center [111, 136] width 26 height 9
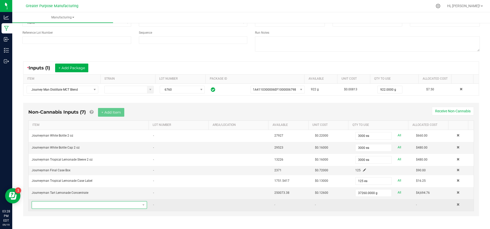
click at [86, 203] on span "NO DATA FOUND" at bounding box center [86, 204] width 108 height 7
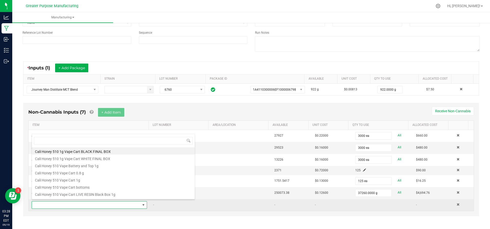
scroll to position [0, 0]
type input "tropical"
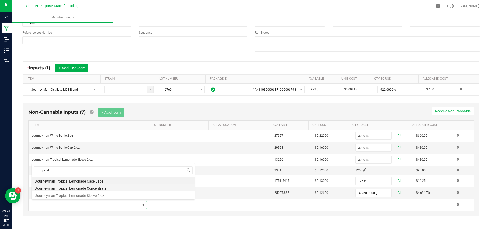
click at [87, 187] on li "Journeyman Tropical Lemonade Concentrate" at bounding box center [113, 187] width 163 height 7
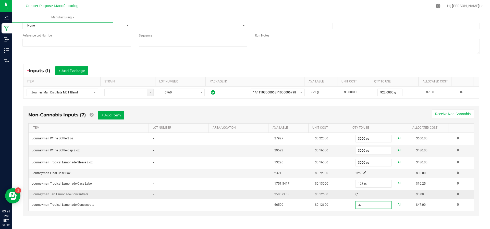
scroll to position [51, 0]
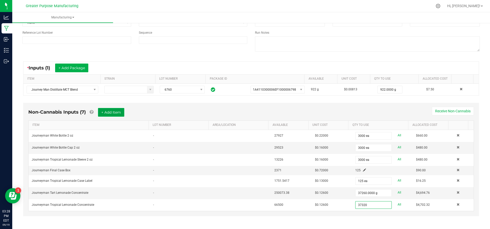
type input "37320.0000 g"
click at [106, 113] on button "+ Add Item" at bounding box center [111, 112] width 26 height 9
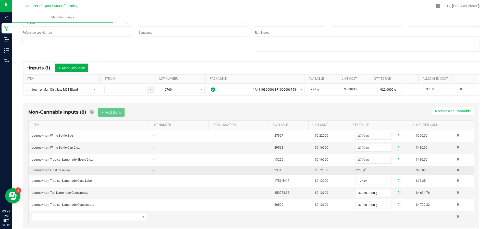
scroll to position [63, 0]
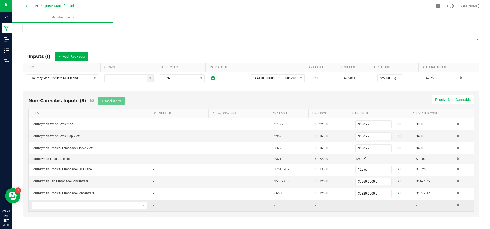
click at [97, 202] on span "NO DATA FOUND" at bounding box center [86, 205] width 108 height 7
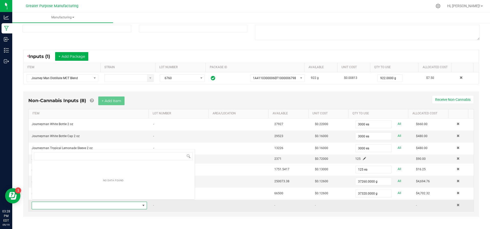
scroll to position [8, 110]
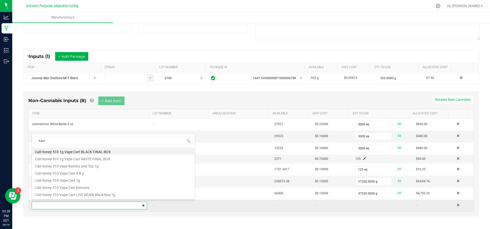
type input "Xanth"
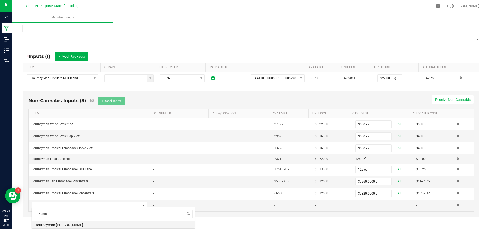
click at [88, 226] on li "Journeyman [PERSON_NAME]" at bounding box center [113, 223] width 163 height 7
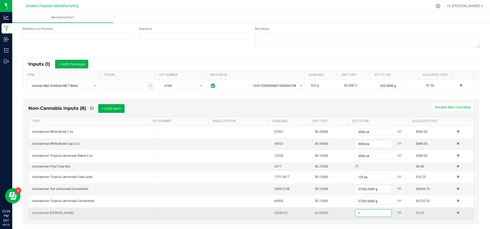
scroll to position [63, 0]
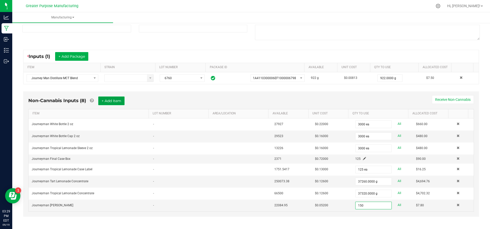
type input "150.0000 g"
click at [108, 102] on button "+ Add Item" at bounding box center [111, 100] width 26 height 9
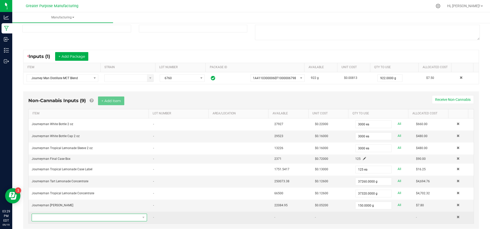
click at [84, 217] on span "NO DATA FOUND" at bounding box center [86, 217] width 108 height 7
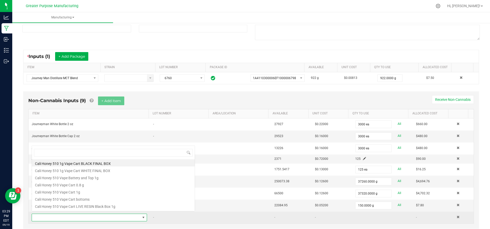
scroll to position [8, 110]
type input "X"
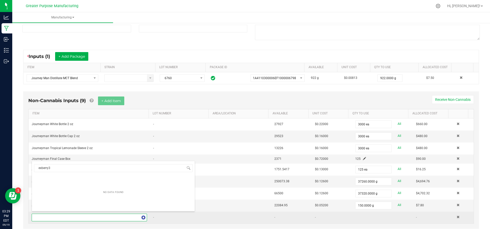
type input "exberry"
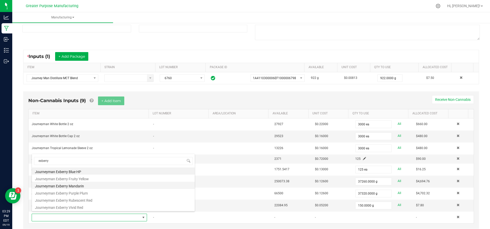
click at [87, 187] on li "Journeyman Exberry Mandarin" at bounding box center [113, 185] width 163 height 7
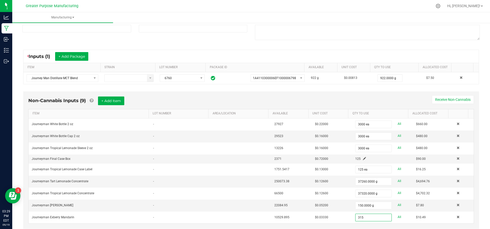
type input "315.0000 g"
click at [156, 103] on div "Non-Cannabis Inputs (9) + Add Item Receive Non-Cannabis" at bounding box center [250, 102] width 445 height 12
click at [115, 99] on button "+ Add Item" at bounding box center [111, 100] width 26 height 9
click at [100, 226] on span "NO DATA FOUND" at bounding box center [86, 229] width 108 height 7
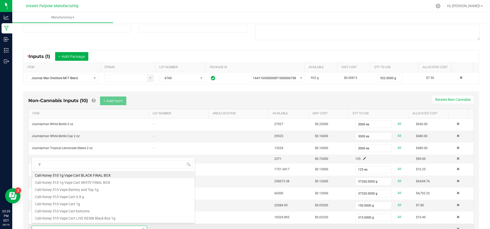
type input "Vi"
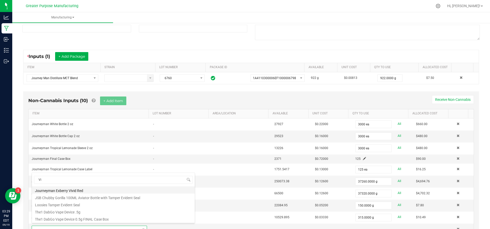
click at [94, 189] on li "Journeyman Exberry Vivid Red" at bounding box center [113, 189] width 163 height 7
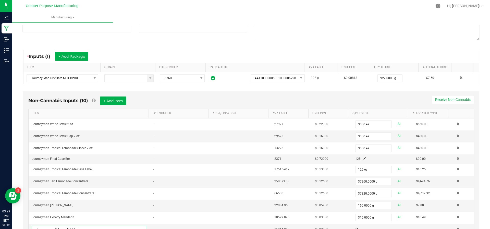
scroll to position [64, 0]
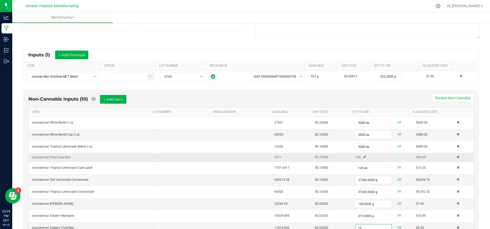
type input "15.0000 g"
click at [210, 157] on td at bounding box center [240, 157] width 61 height 9
click at [118, 97] on button "+ Add Item" at bounding box center [113, 99] width 26 height 9
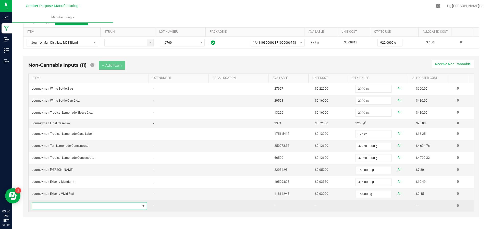
click at [76, 202] on span "NO DATA FOUND" at bounding box center [86, 205] width 108 height 7
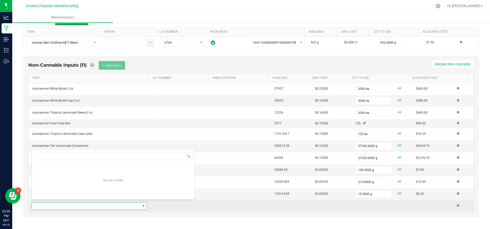
scroll to position [8, 110]
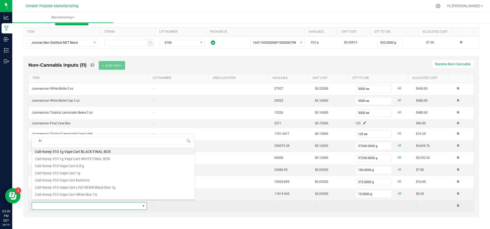
type input "Ara"
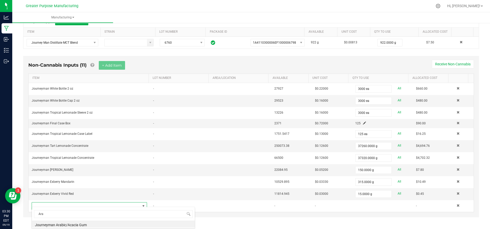
click at [70, 224] on li "Journeyman Arabic/Acacia Gum" at bounding box center [113, 223] width 163 height 7
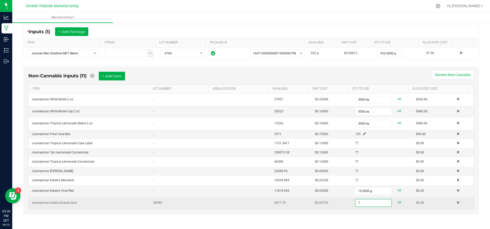
scroll to position [98, 0]
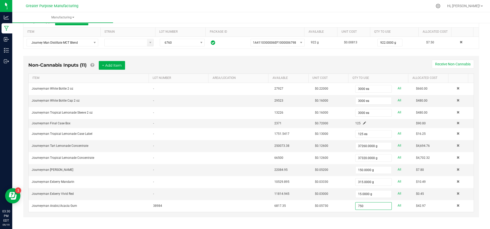
type input "750.0000 g"
click at [339, 224] on div "< All Runs Cancel Start Run Name Journeyman Tropical Lemonade 2oz Scheduled Dat…" at bounding box center [250, 77] width 477 height 308
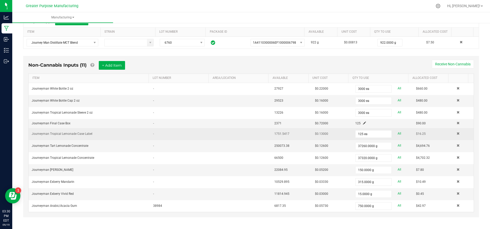
scroll to position [0, 0]
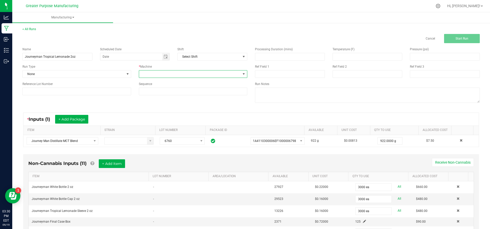
click at [183, 73] on span at bounding box center [190, 73] width 102 height 7
click at [175, 123] on li "Syrup Mixer and Filler" at bounding box center [190, 125] width 107 height 9
click at [458, 40] on span "Start Run" at bounding box center [461, 39] width 13 height 4
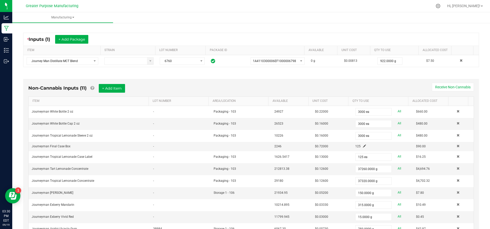
scroll to position [202, 0]
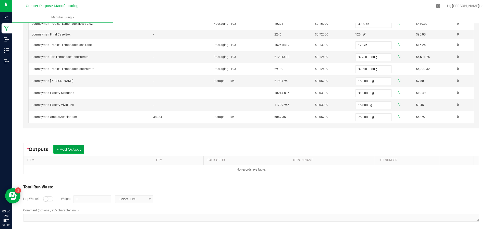
click at [76, 147] on button "+ Add Output" at bounding box center [68, 149] width 31 height 9
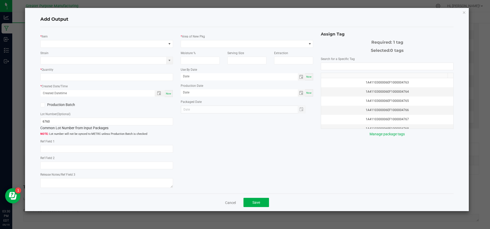
type input "[DATE]"
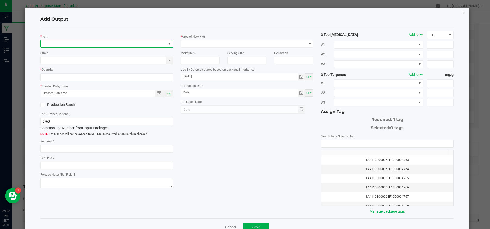
click at [79, 42] on span "NO DATA FOUND" at bounding box center [104, 43] width 126 height 7
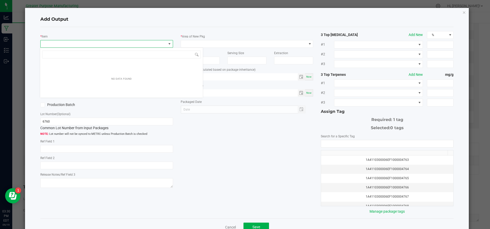
scroll to position [8, 131]
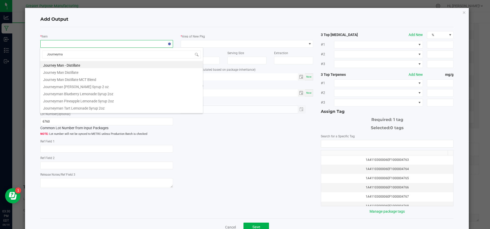
type input "Journeyman"
click at [82, 100] on li "Journeyman Tropical Lemonade Syrup 2oz" at bounding box center [121, 101] width 163 height 7
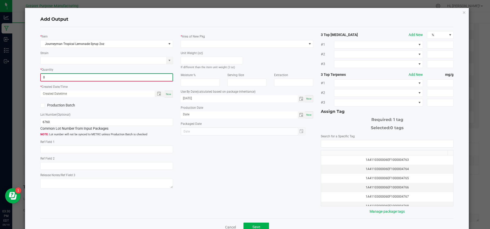
click at [64, 79] on input "0" at bounding box center [107, 77] width 132 height 7
type input "3000 ea"
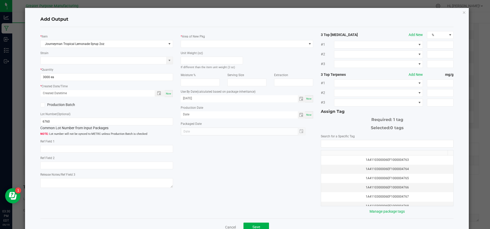
click at [169, 95] on div "Now" at bounding box center [169, 93] width 8 height 7
type input "[DATE] 3:30 PM"
type input "[DATE]"
click at [43, 105] on icon at bounding box center [42, 105] width 3 height 0
click at [0, 0] on input "Production Batch" at bounding box center [0, 0] width 0 height 0
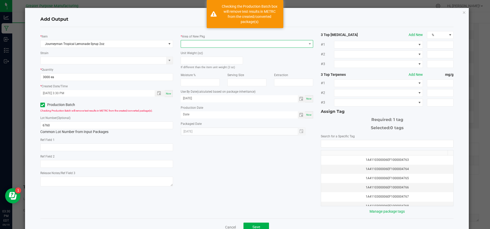
click at [217, 45] on span at bounding box center [244, 43] width 126 height 7
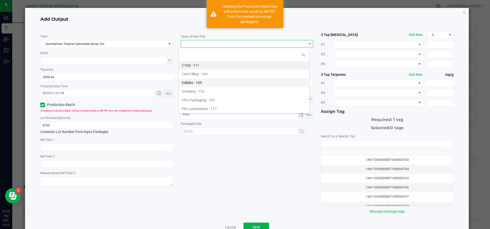
scroll to position [34, 0]
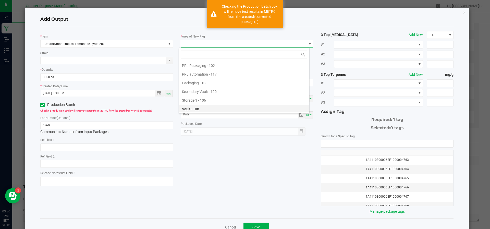
click at [213, 108] on li "Vault - 108" at bounding box center [244, 109] width 130 height 9
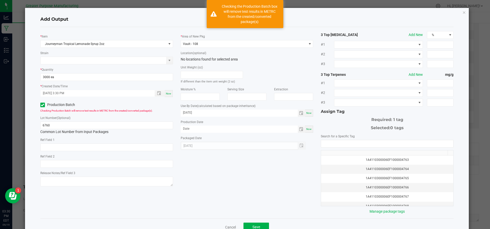
click at [308, 131] on div "Now" at bounding box center [309, 128] width 8 height 7
type input "[DATE]"
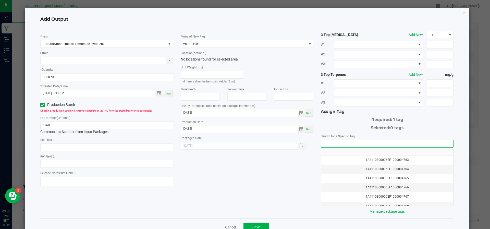
click at [357, 145] on input "NO DATA FOUND" at bounding box center [387, 143] width 132 height 7
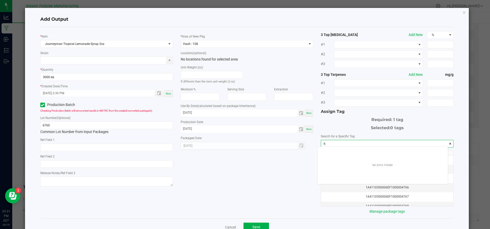
scroll to position [7, 131]
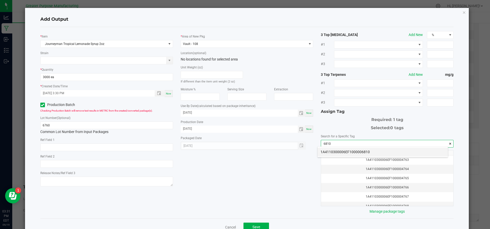
click at [352, 152] on li "1A4110300006EF1000006810" at bounding box center [382, 151] width 130 height 9
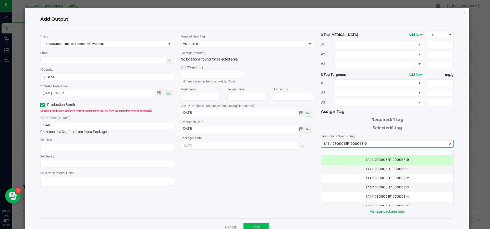
type input "1A4110300006EF1000006810"
click at [252, 223] on button "Save" at bounding box center [256, 226] width 26 height 9
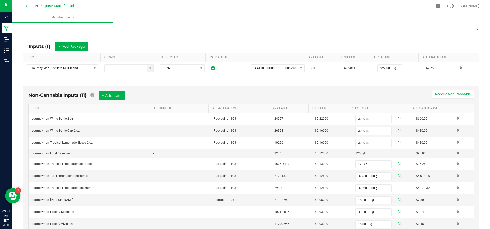
scroll to position [0, 0]
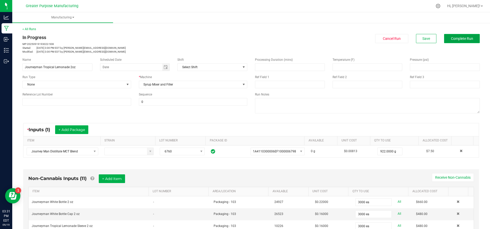
click at [444, 40] on button "Complete Run" at bounding box center [462, 38] width 36 height 9
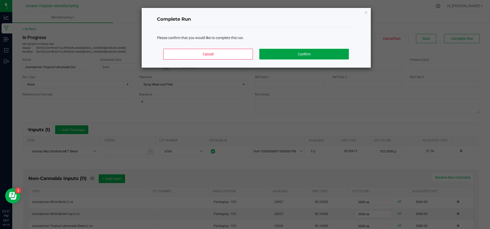
click at [299, 57] on button "Confirm" at bounding box center [303, 54] width 89 height 11
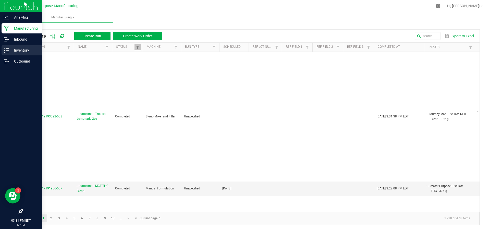
click at [14, 51] on p "Inventory" at bounding box center [24, 50] width 31 height 6
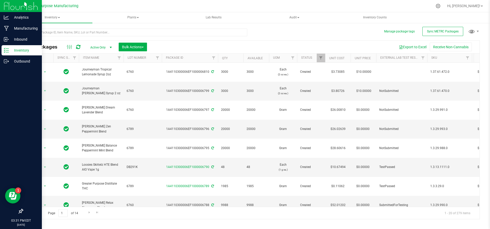
click at [15, 49] on p "Inventory" at bounding box center [24, 50] width 31 height 6
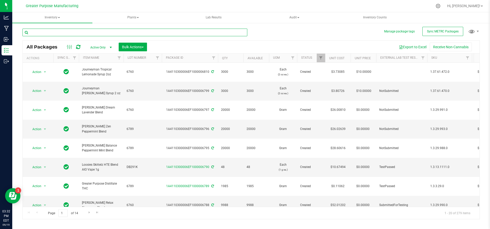
click at [101, 32] on input "text" at bounding box center [134, 33] width 225 height 8
click at [213, 58] on span "Filter" at bounding box center [213, 58] width 4 height 4
type input "6810"
click at [212, 77] on button "Filter" at bounding box center [224, 82] width 24 height 11
